Goal: Information Seeking & Learning: Learn about a topic

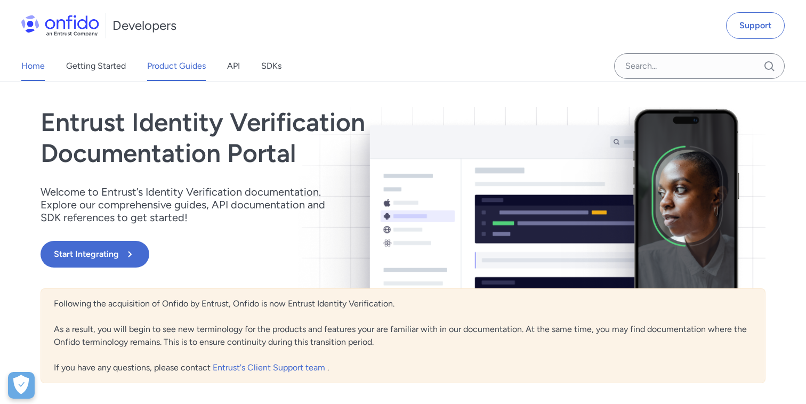
click at [171, 68] on link "Product Guides" at bounding box center [176, 66] width 59 height 30
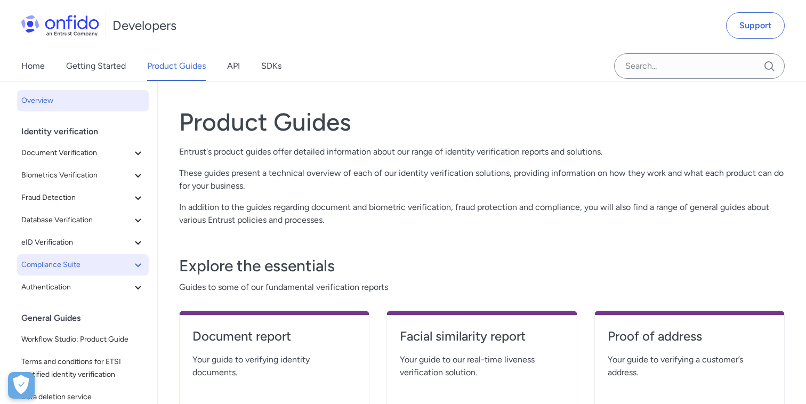
scroll to position [60, 0]
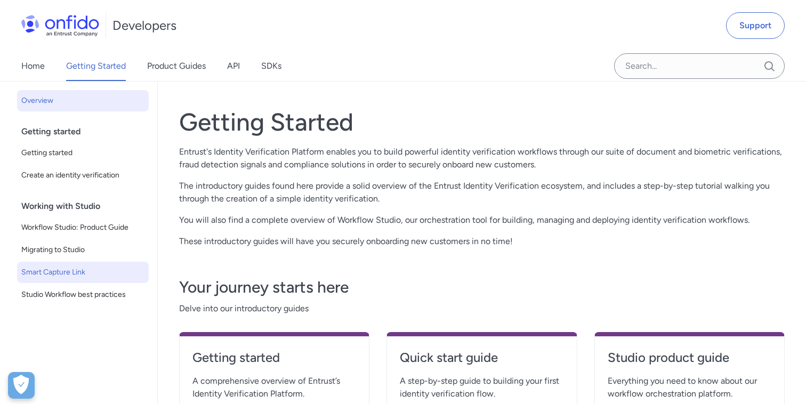
click at [83, 272] on span "Smart Capture Link" at bounding box center [82, 272] width 123 height 13
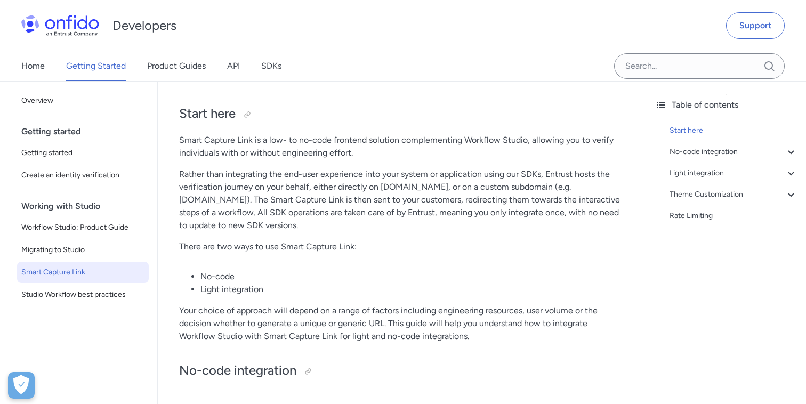
click at [191, 141] on p "Smart Capture Link is a low- to no-code frontend solution complementing Workflo…" at bounding box center [402, 147] width 446 height 26
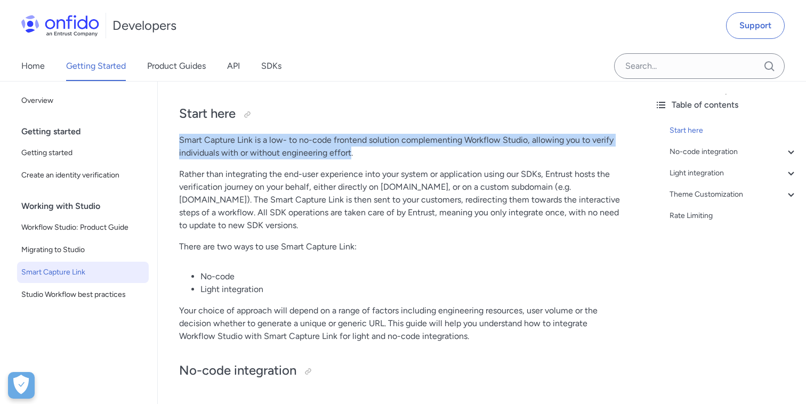
click at [336, 149] on p "Smart Capture Link is a low- to no-code frontend solution complementing Workflo…" at bounding box center [402, 147] width 446 height 26
copy p "Smart Capture Link is a low- to no-code frontend solution complementing Workflo…"
click at [59, 271] on span "Smart Capture Link" at bounding box center [82, 272] width 123 height 13
click at [298, 178] on p "Rather than integrating the end-user experience into your system or application…" at bounding box center [402, 200] width 446 height 64
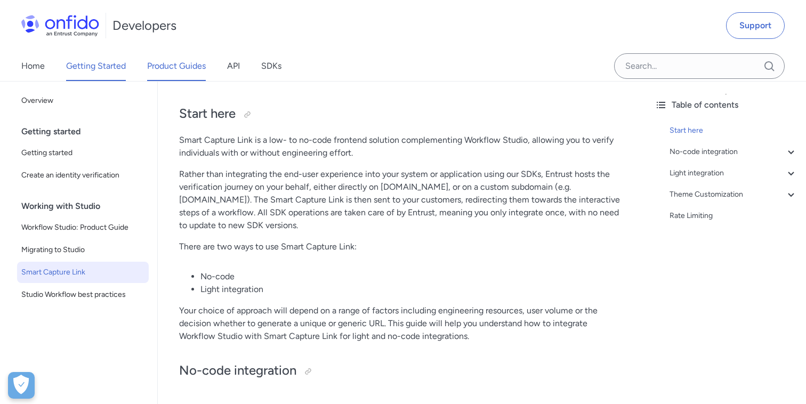
click at [181, 72] on link "Product Guides" at bounding box center [176, 66] width 59 height 30
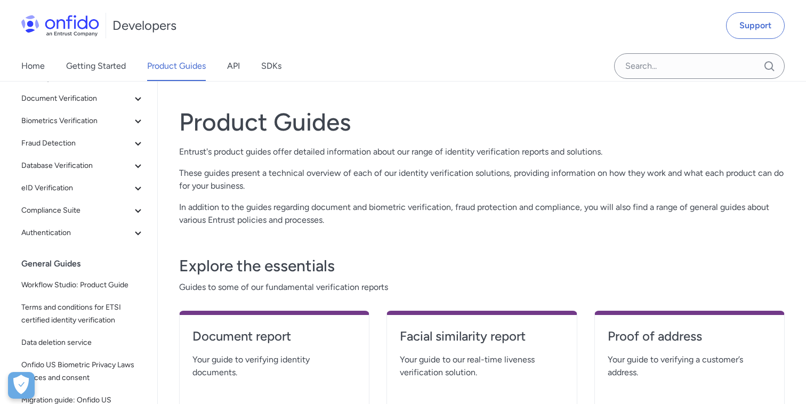
scroll to position [89, 0]
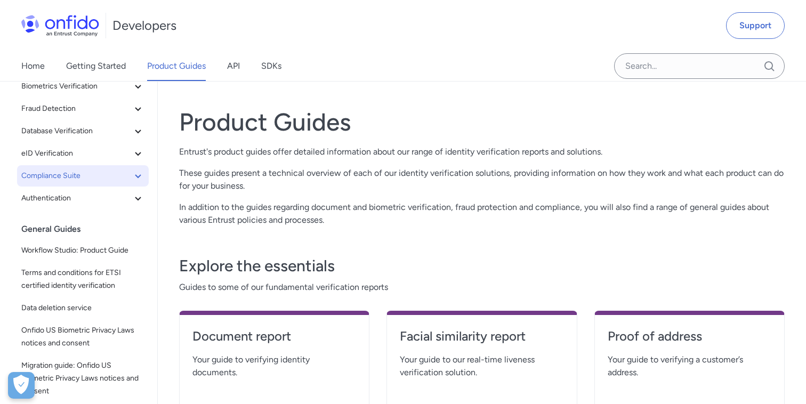
click at [130, 176] on span "Compliance Suite" at bounding box center [76, 175] width 110 height 13
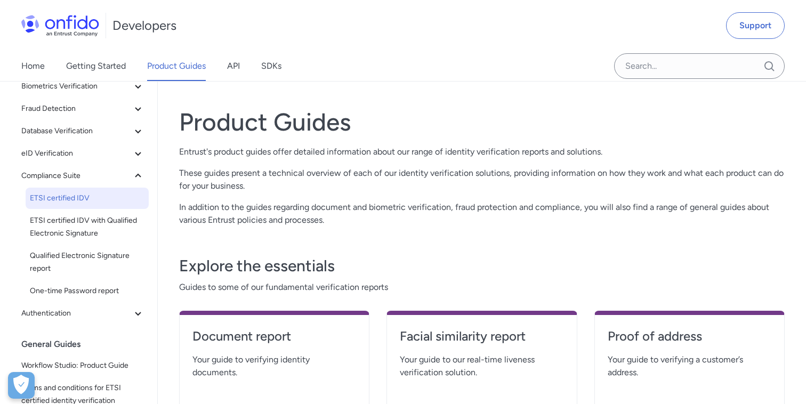
click at [86, 196] on span "ETSI certified IDV" at bounding box center [87, 198] width 115 height 13
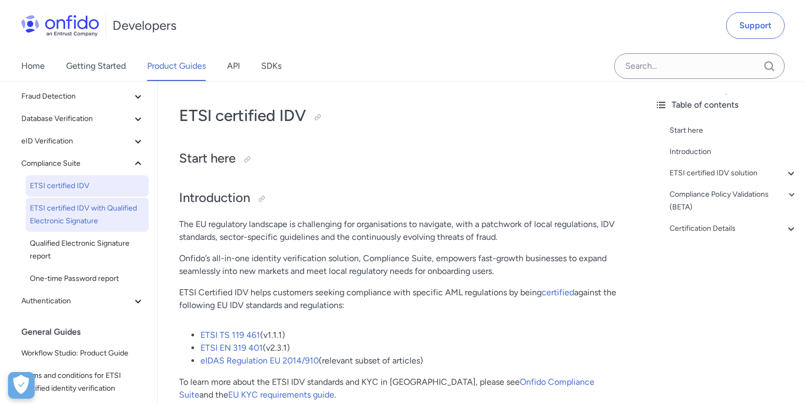
scroll to position [106, 0]
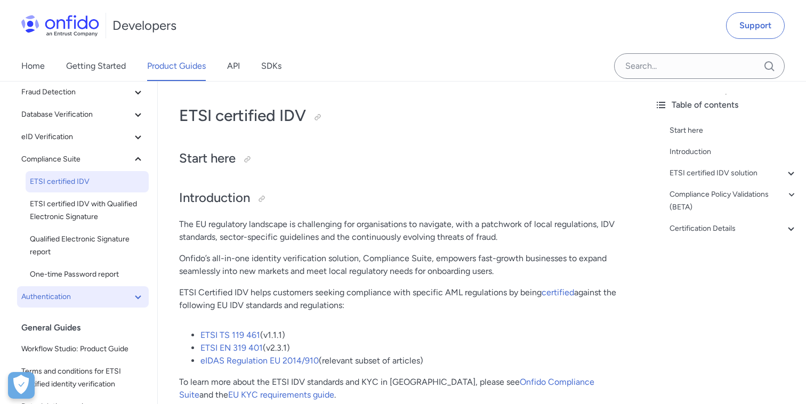
click at [141, 298] on icon at bounding box center [138, 296] width 13 height 13
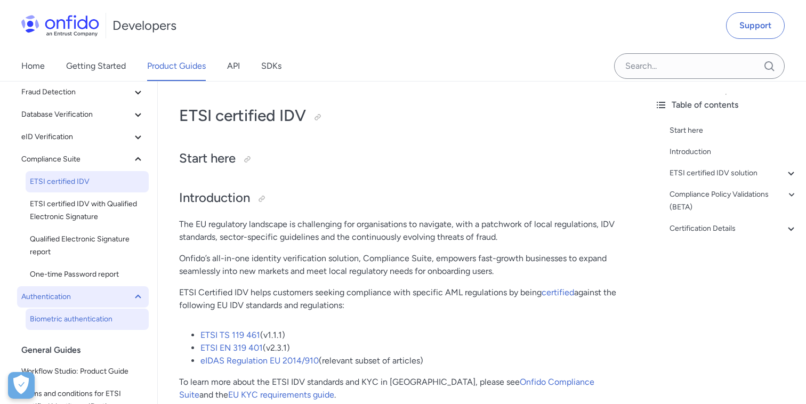
click at [103, 313] on span "Biometric authentication" at bounding box center [87, 319] width 115 height 13
